Goal: Book appointment/travel/reservation

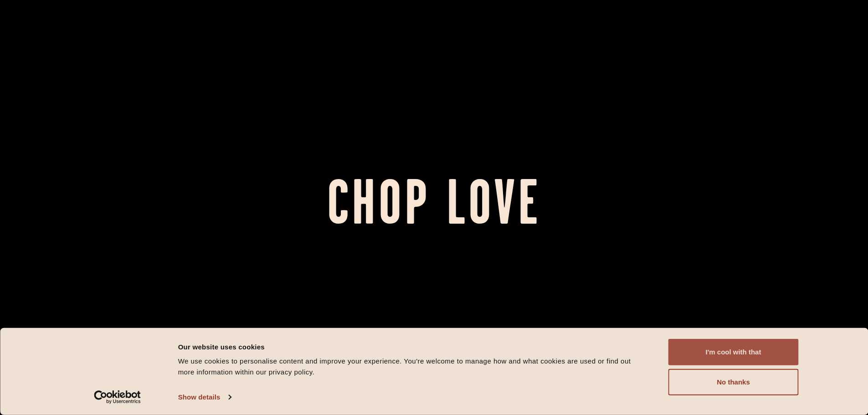
click at [761, 352] on button "I'm cool with that" at bounding box center [734, 352] width 130 height 26
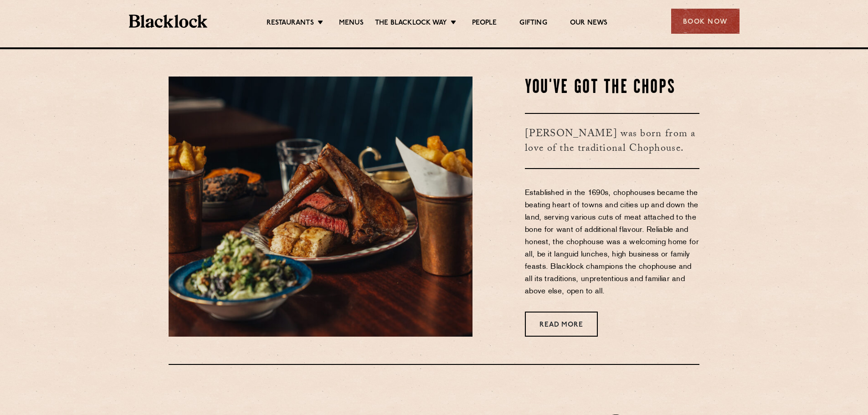
scroll to position [319, 0]
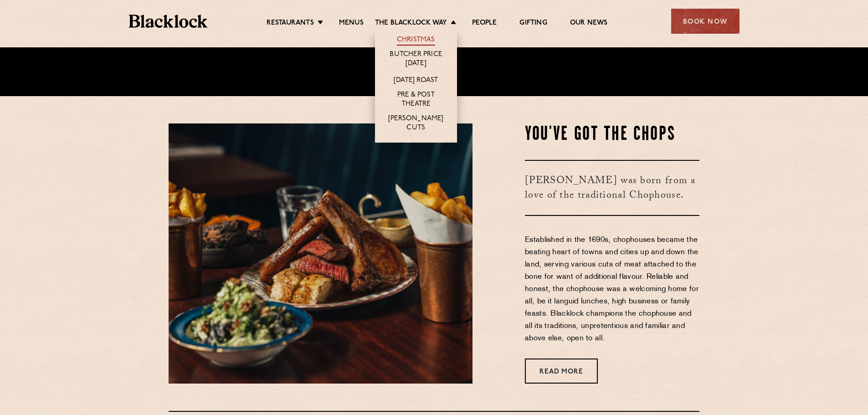
click at [426, 36] on link "Christmas" at bounding box center [416, 41] width 38 height 10
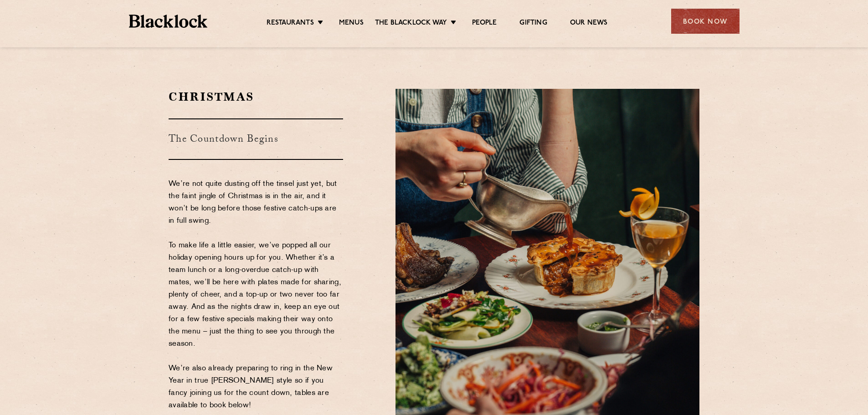
click at [495, 38] on div "Restaurants Soho City Shoreditch Covent Garden Canary Wharf Manchester Birmingh…" at bounding box center [434, 20] width 638 height 41
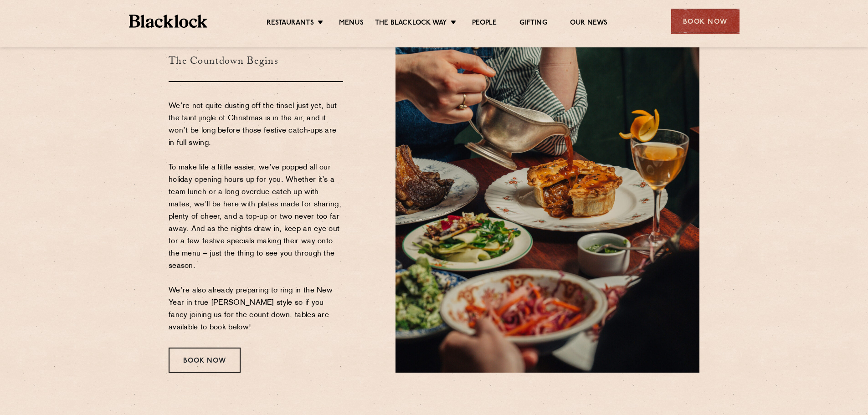
scroll to position [112, 0]
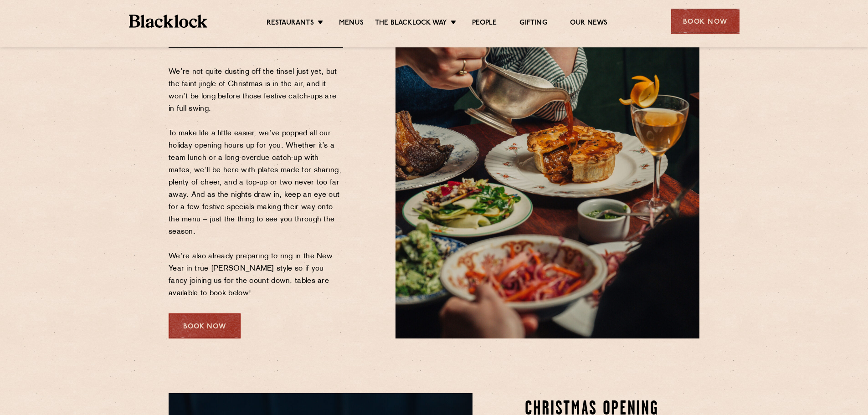
click at [208, 318] on div "Book Now" at bounding box center [205, 326] width 72 height 25
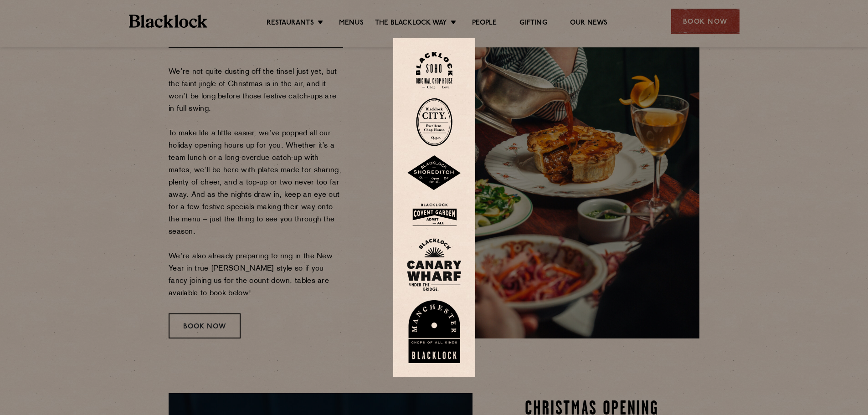
click at [442, 113] on img at bounding box center [434, 122] width 36 height 48
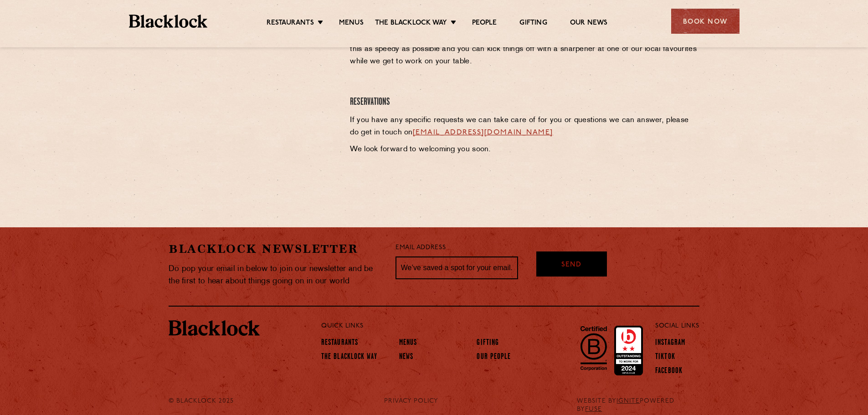
scroll to position [456, 0]
